Goal: Information Seeking & Learning: Learn about a topic

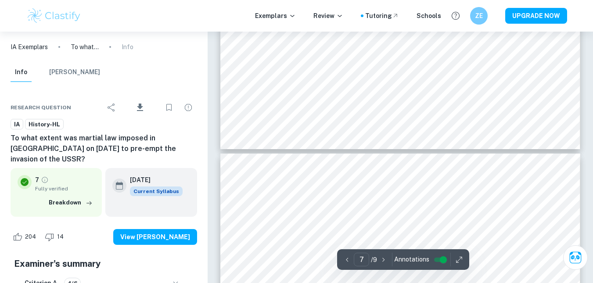
scroll to position [3595, 0]
type input "8"
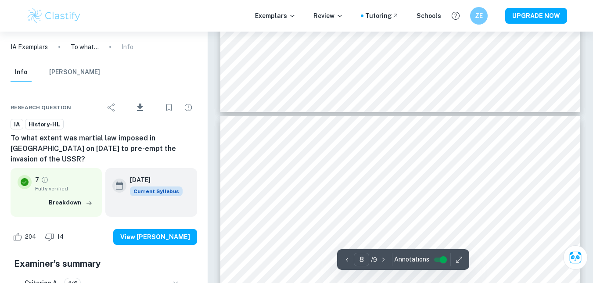
scroll to position [3632, 0]
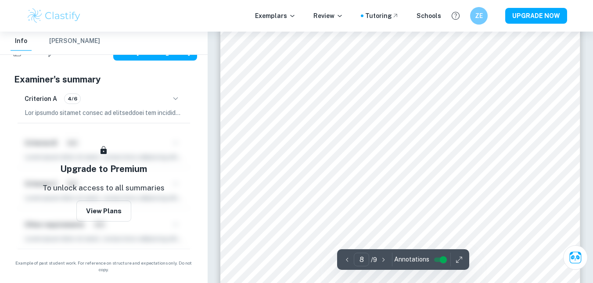
scroll to position [3756, 0]
